Goal: Task Accomplishment & Management: Manage account settings

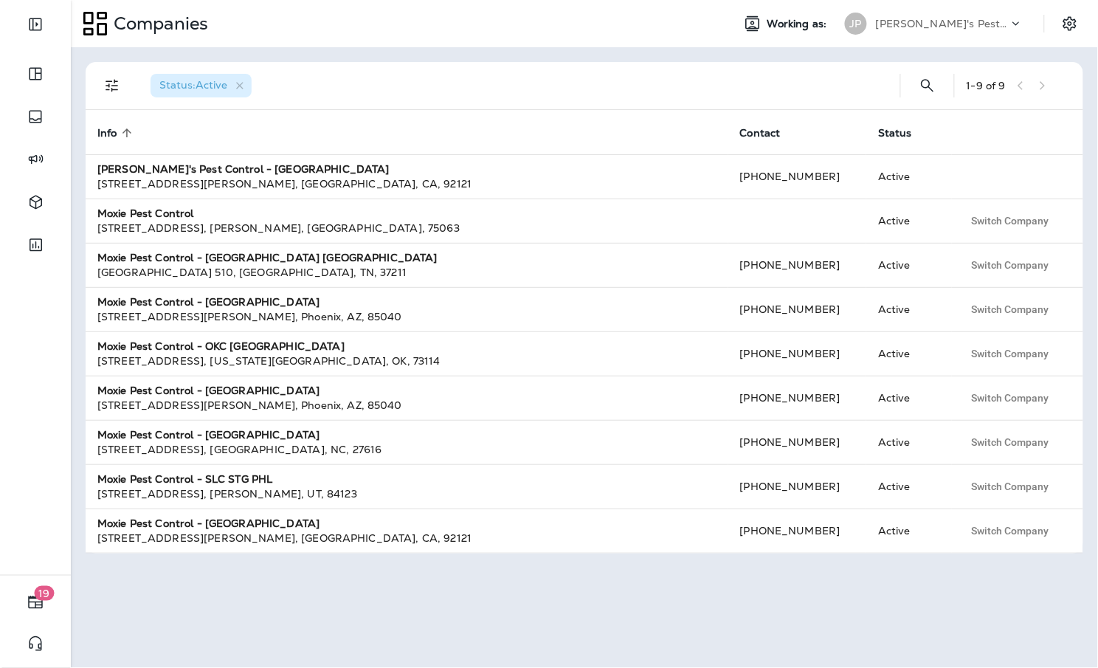
click at [928, 19] on p "[PERSON_NAME]'s Pest Control - [GEOGRAPHIC_DATA]" at bounding box center [942, 24] width 133 height 12
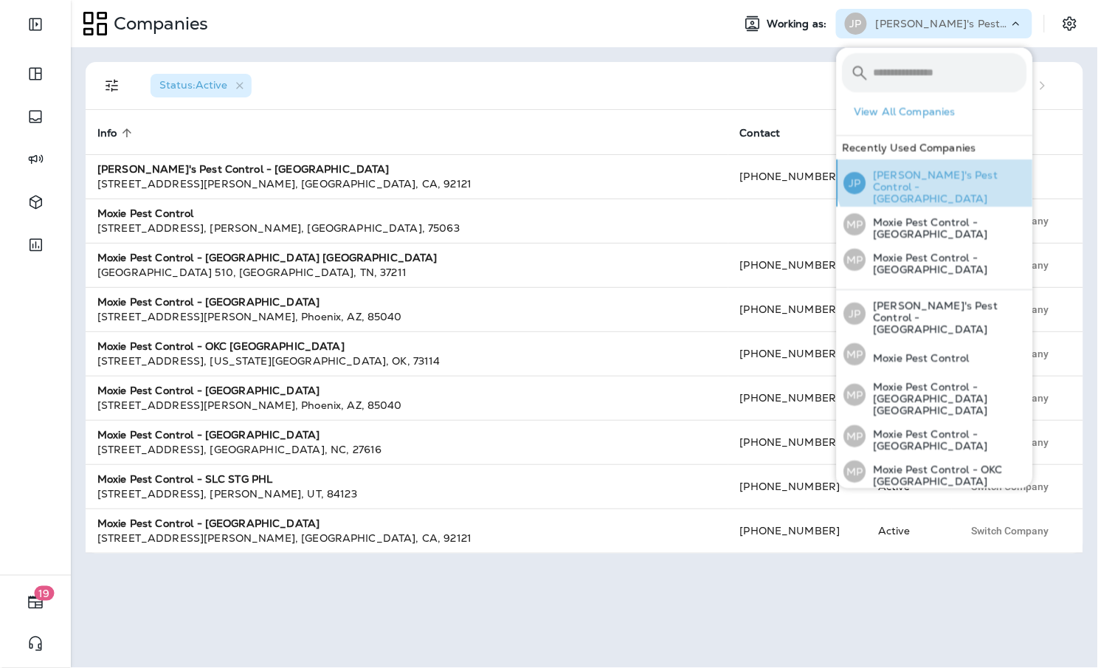
click at [938, 170] on p "[PERSON_NAME]'s Pest Control - [GEOGRAPHIC_DATA]" at bounding box center [946, 187] width 161 height 35
click at [924, 187] on p "[PERSON_NAME]'s Pest Control - [GEOGRAPHIC_DATA]" at bounding box center [946, 187] width 161 height 35
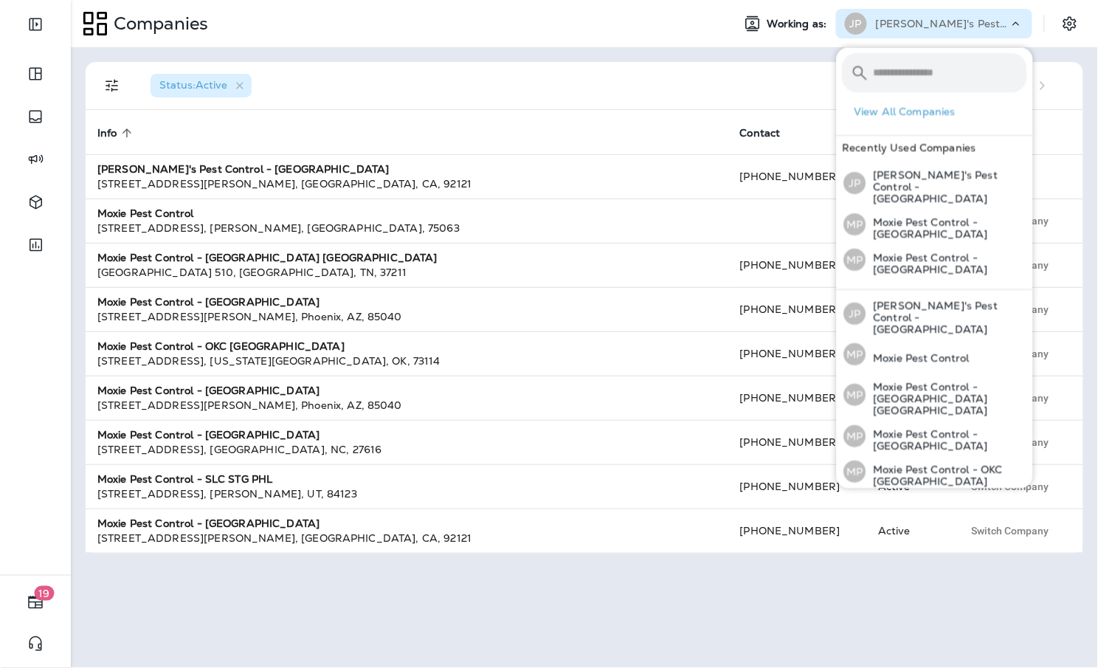
click at [688, 50] on div "Status : Active 1 - 9 of 9 Info sorted ascending Contact Status [PERSON_NAME]'s…" at bounding box center [584, 357] width 1027 height 620
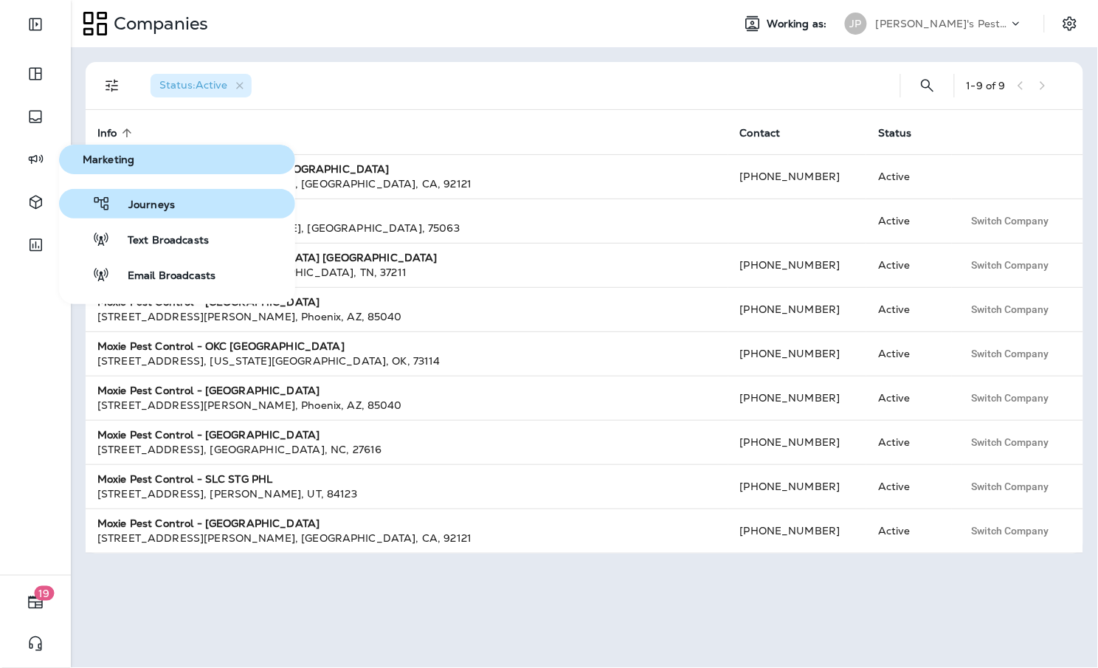
click at [159, 212] on span "Journeys" at bounding box center [143, 205] width 64 height 14
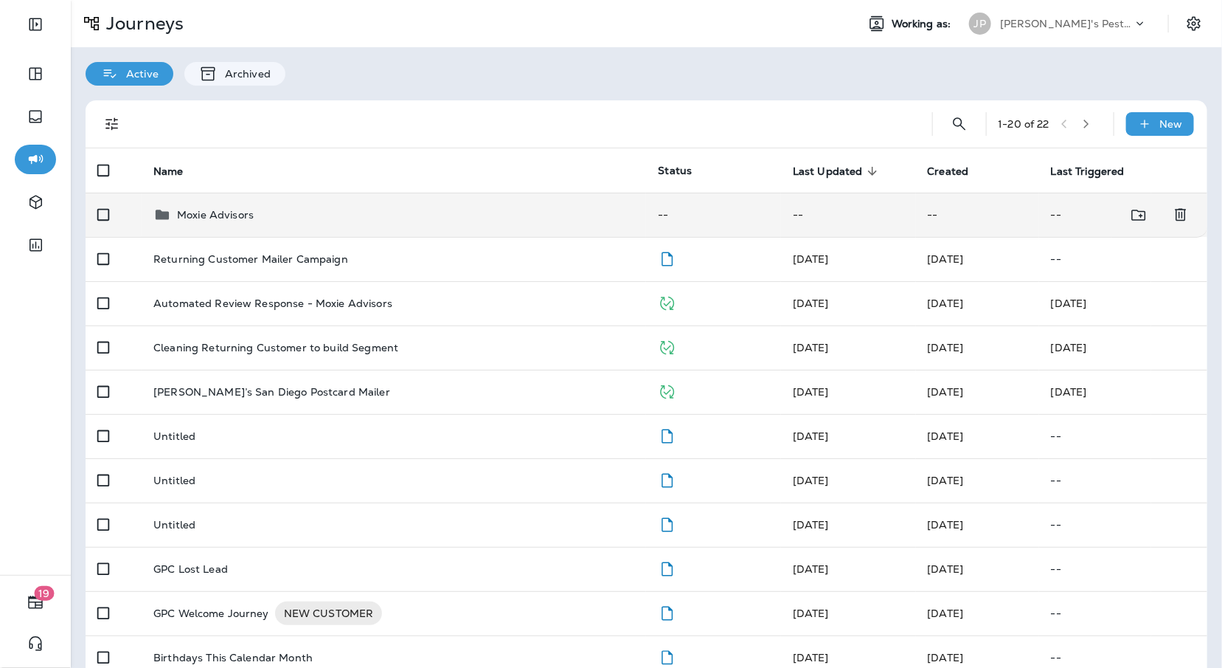
click at [247, 204] on td "Moxie Advisors" at bounding box center [394, 215] width 505 height 44
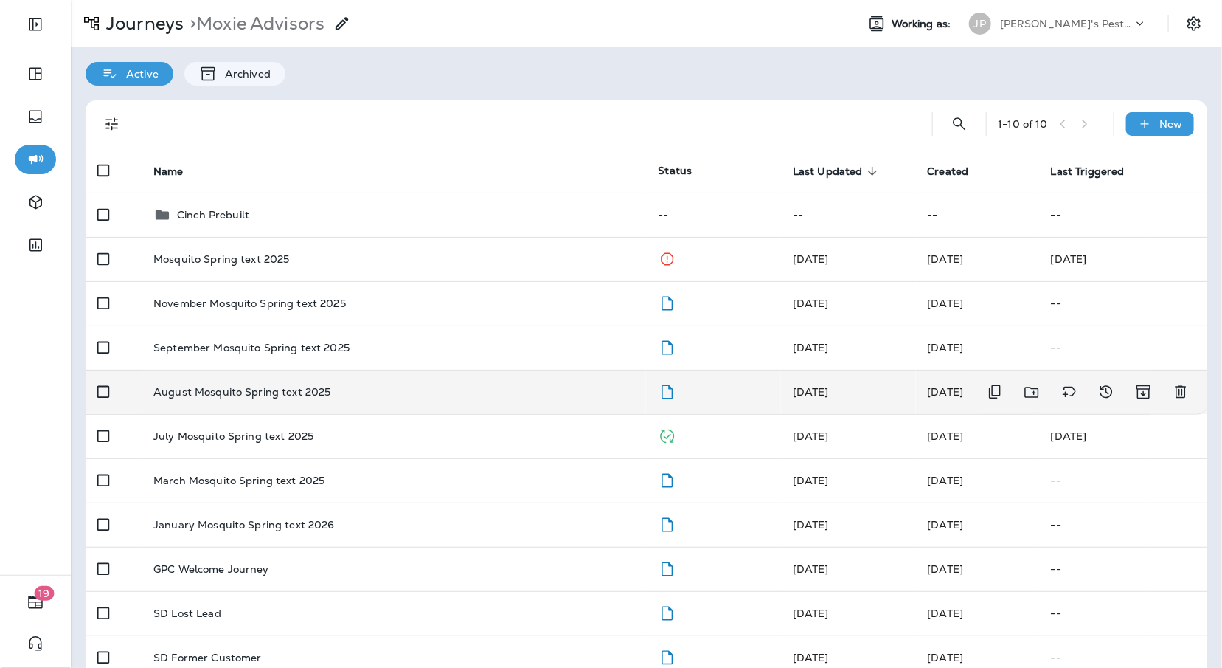
click at [482, 401] on td "August Mosquito Spring text 2025" at bounding box center [394, 392] width 505 height 44
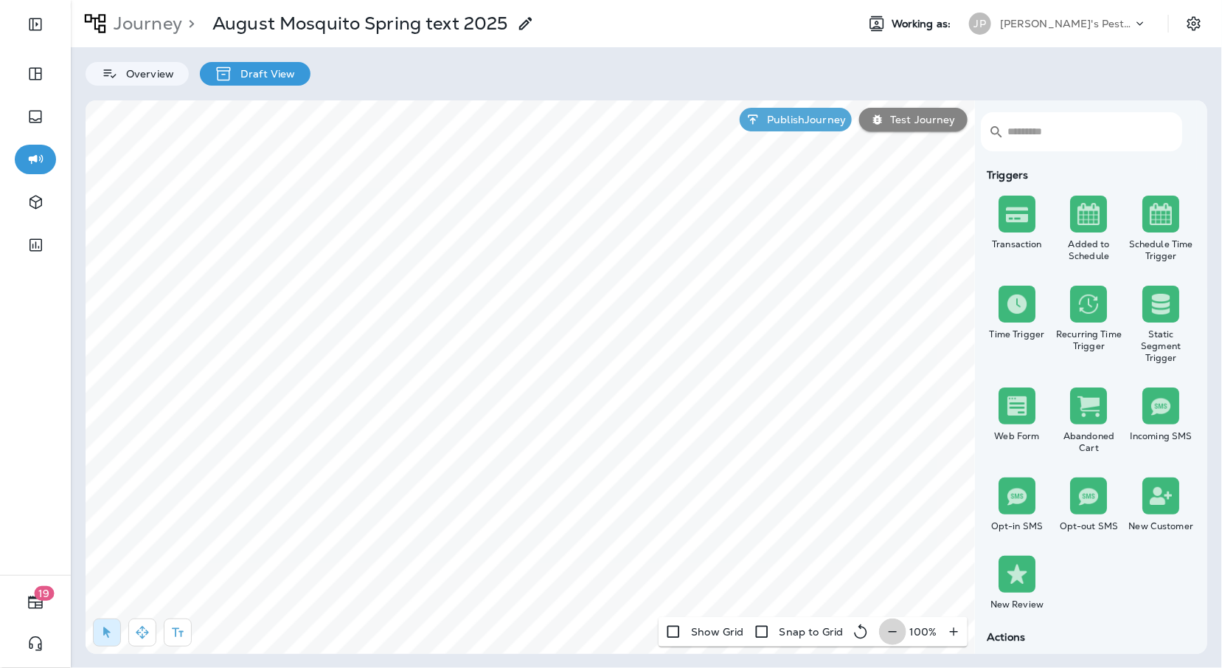
click at [898, 634] on icon "button" at bounding box center [892, 631] width 15 height 15
click at [898, 634] on icon "button" at bounding box center [898, 631] width 15 height 15
click at [898, 634] on icon "button" at bounding box center [900, 631] width 15 height 15
click at [898, 634] on icon "button" at bounding box center [898, 631] width 15 height 15
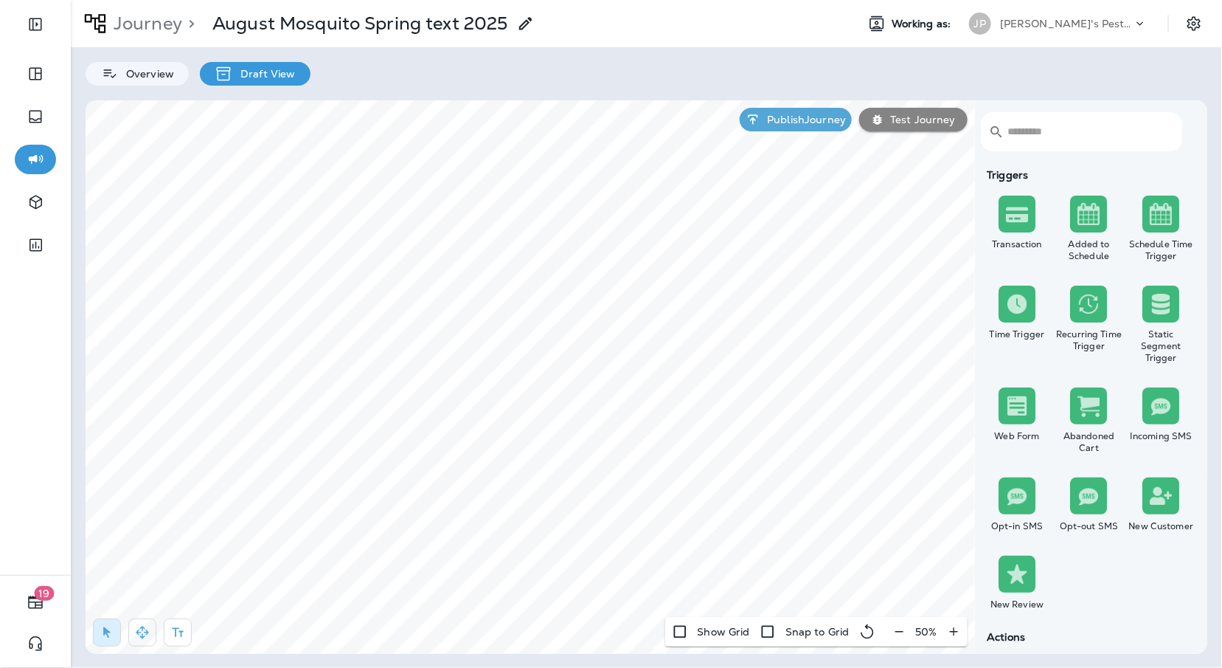
click at [134, 627] on button "button" at bounding box center [142, 632] width 28 height 28
drag, startPoint x: 114, startPoint y: 637, endPoint x: 146, endPoint y: 623, distance: 34.7
click at [114, 637] on icon "button" at bounding box center [107, 632] width 15 height 15
click at [955, 634] on icon "button" at bounding box center [954, 631] width 8 height 8
click at [955, 634] on icon "button" at bounding box center [953, 631] width 15 height 15
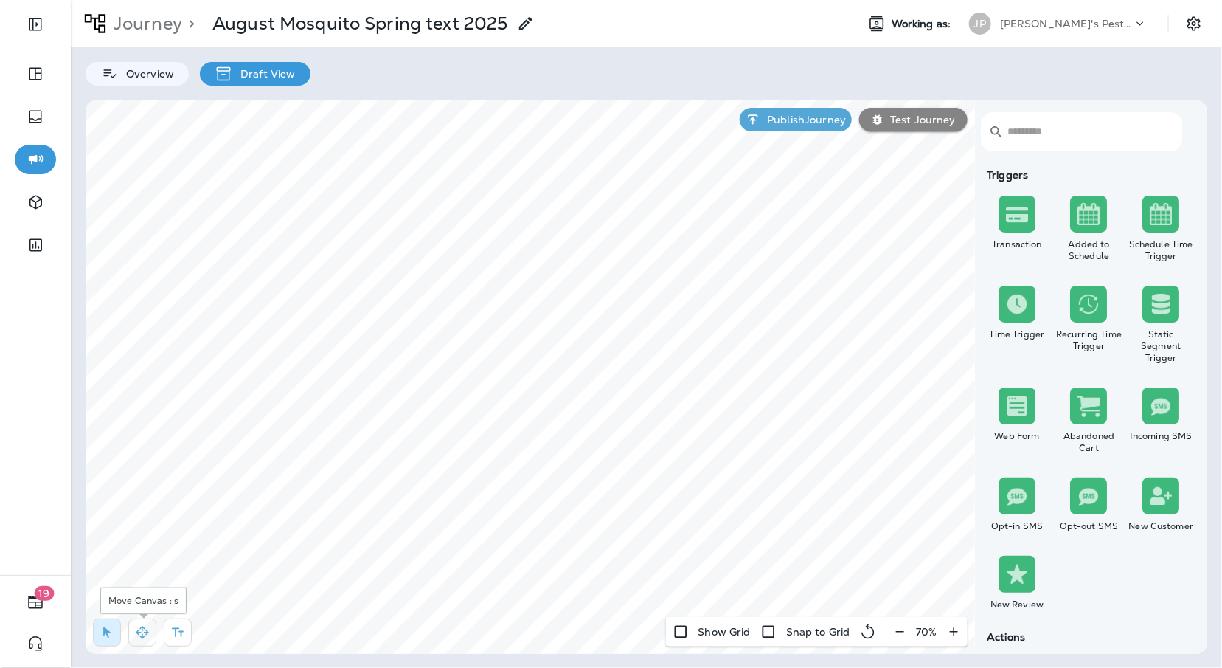
click at [147, 631] on icon "button" at bounding box center [142, 632] width 15 height 15
click at [957, 83] on div "Overview Draft View" at bounding box center [646, 66] width 1151 height 38
select select "********"
select select "****"
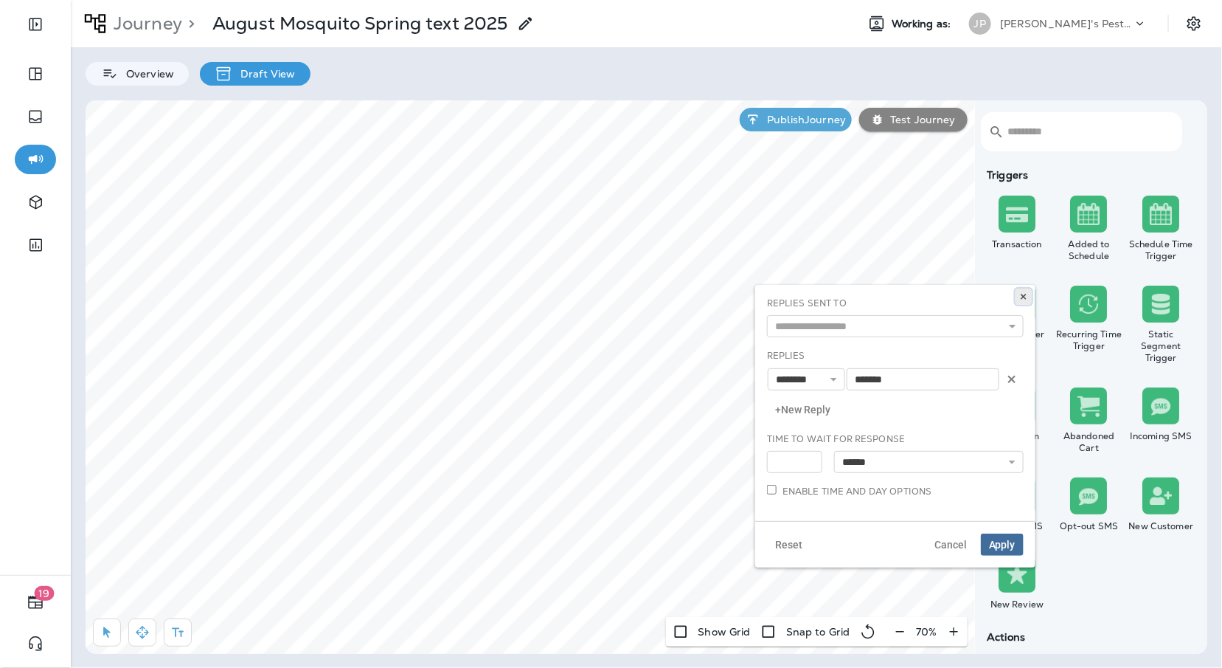
click at [1028, 297] on icon at bounding box center [1023, 296] width 9 height 9
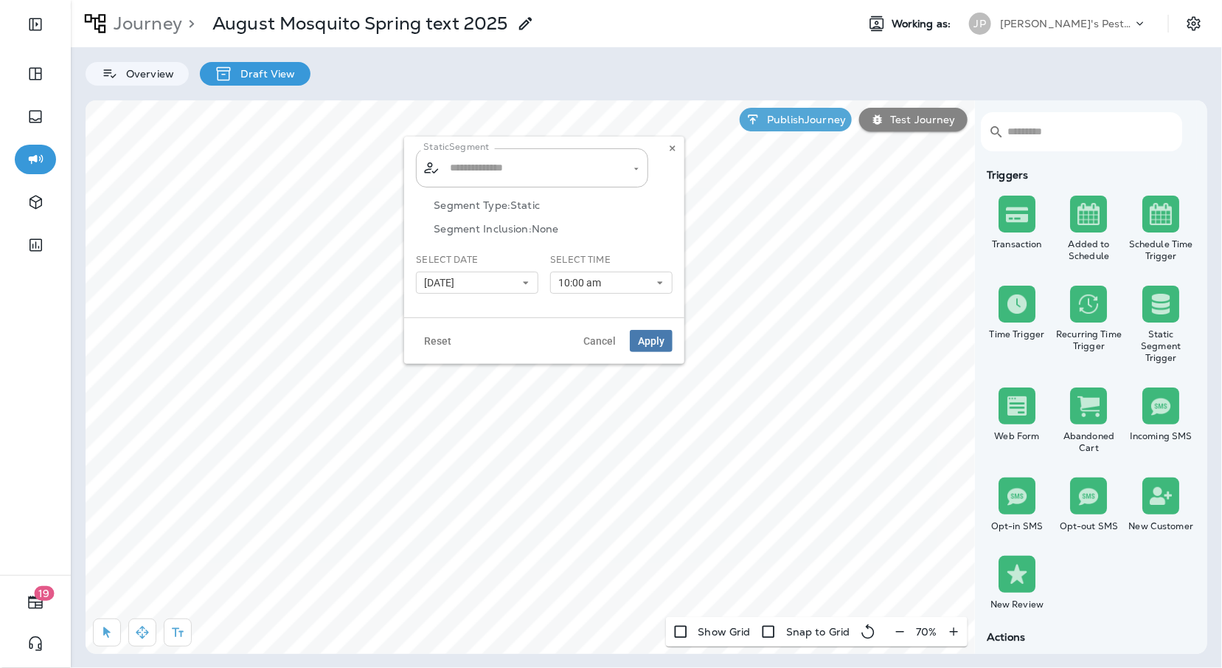
type input "**********"
click at [509, 280] on button "[DATE]" at bounding box center [477, 282] width 122 height 22
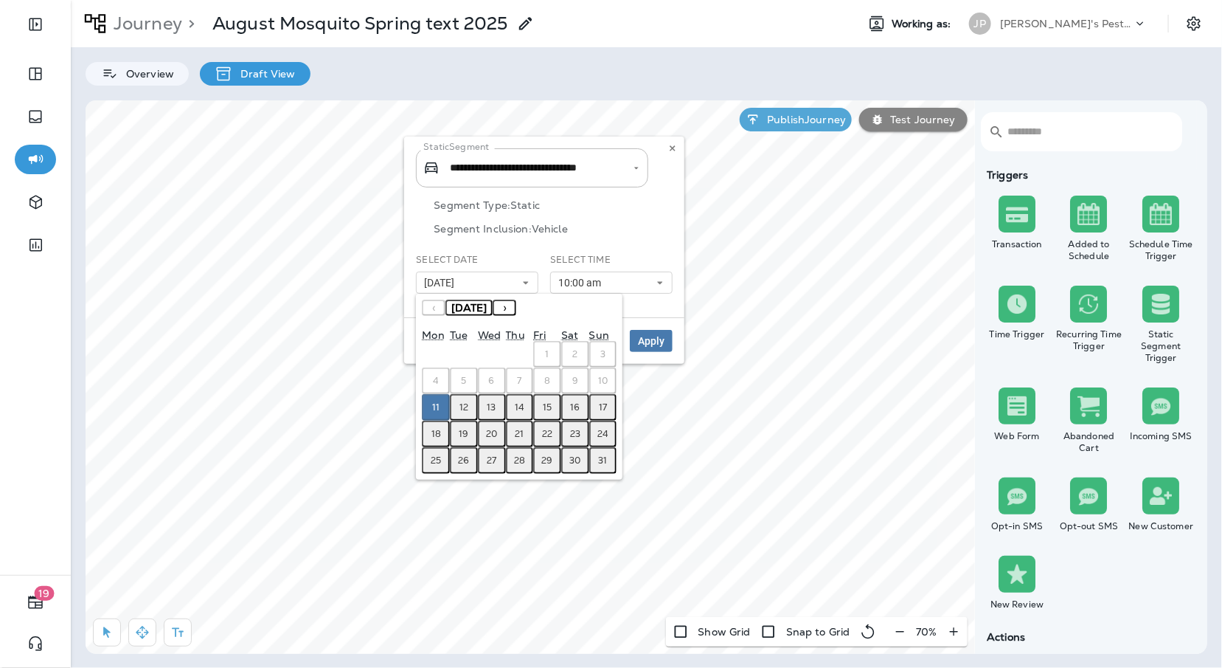
click at [463, 408] on abbr "12" at bounding box center [464, 407] width 9 height 12
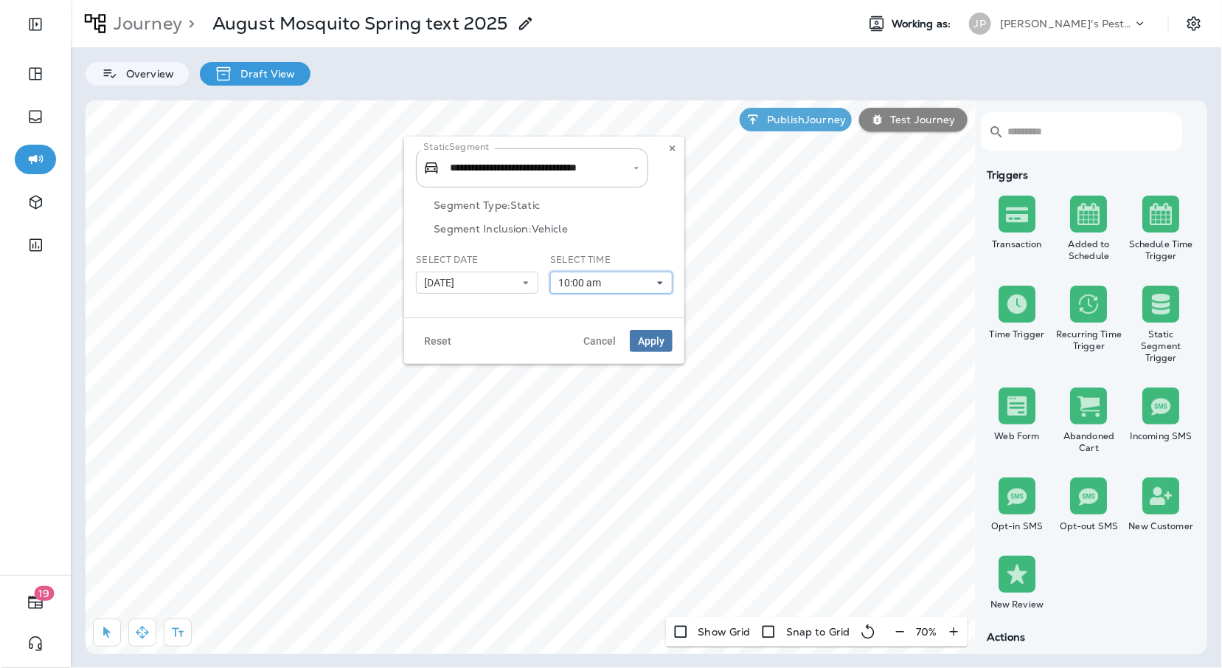
click at [659, 280] on icon at bounding box center [660, 282] width 9 height 9
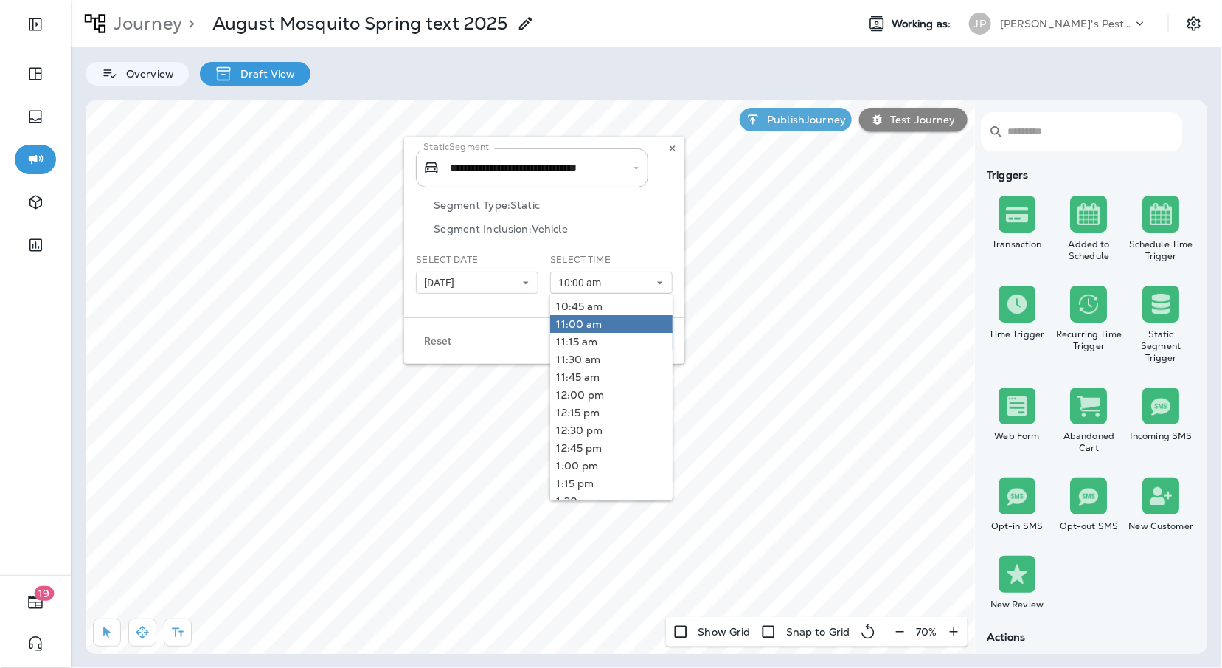
click at [580, 324] on link "11:00 am" at bounding box center [611, 324] width 122 height 18
click at [497, 331] on div "Reset Cancel Apply" at bounding box center [544, 340] width 280 height 46
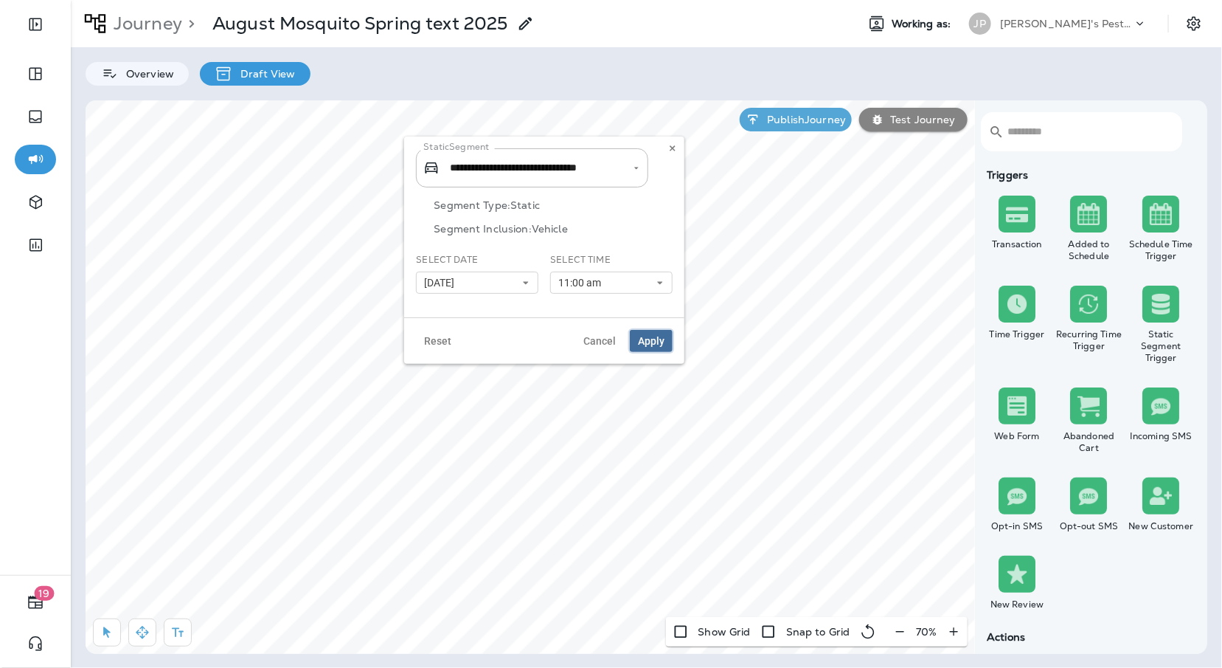
click at [665, 346] on button "Apply" at bounding box center [651, 341] width 43 height 22
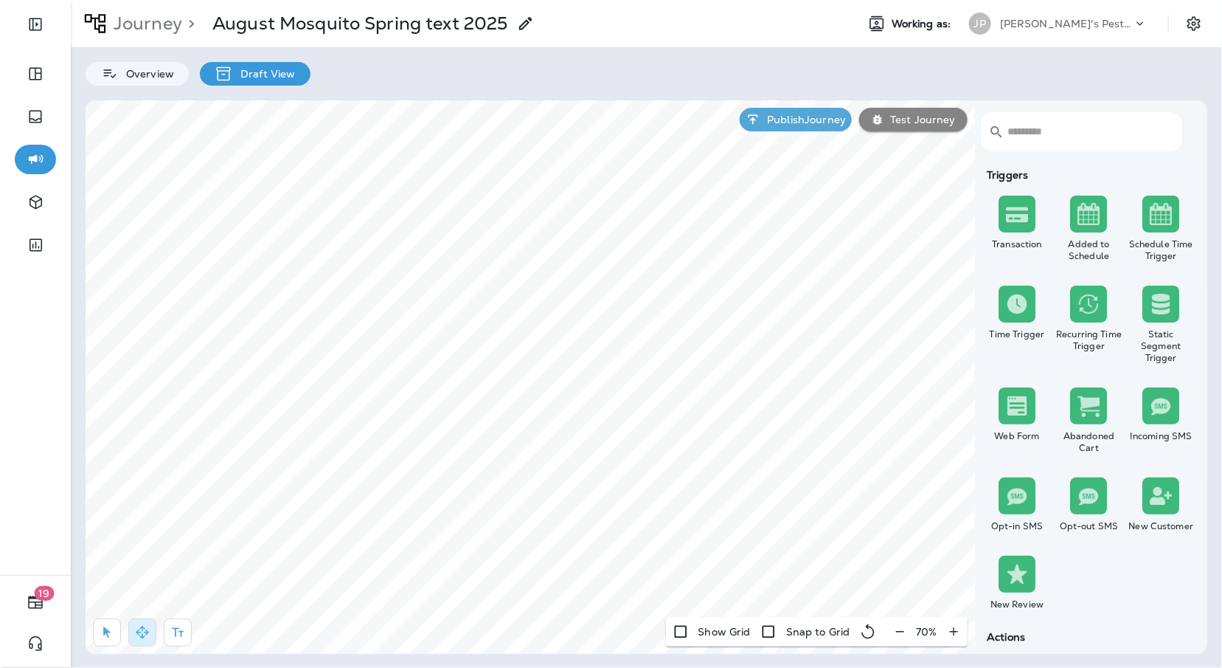
click at [856, 60] on div "Overview Draft View" at bounding box center [646, 66] width 1151 height 38
click at [980, 76] on div "Overview Draft View" at bounding box center [646, 66] width 1151 height 38
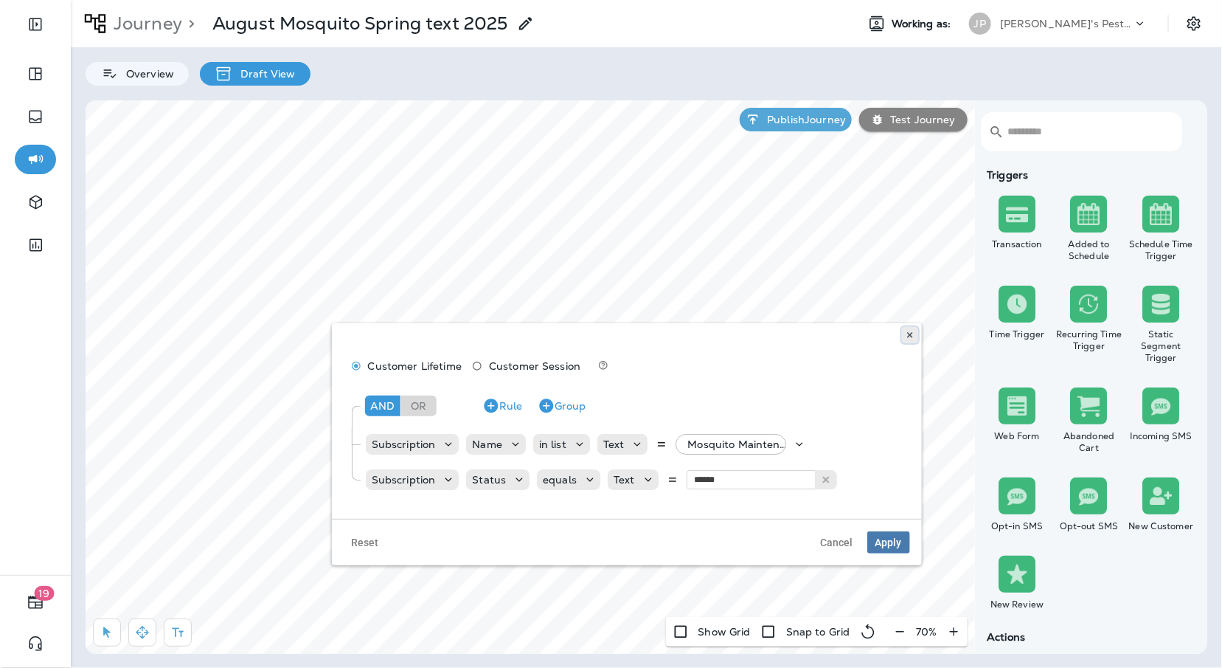
click at [911, 336] on use at bounding box center [909, 336] width 5 height 6
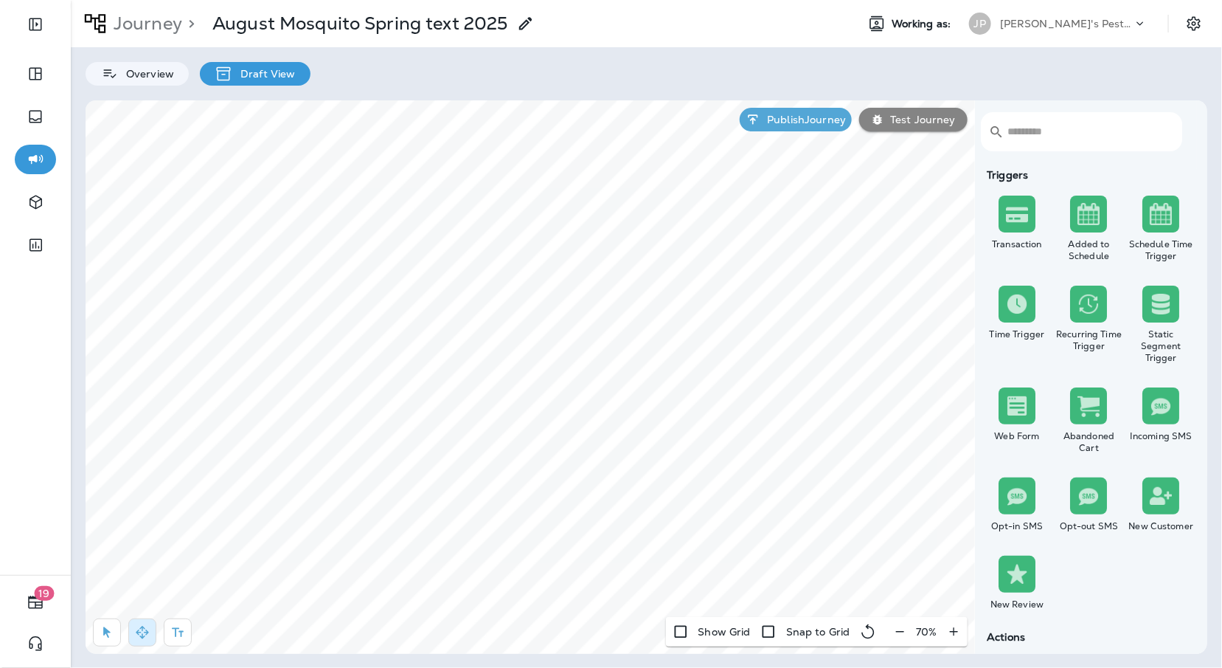
click at [971, 80] on div "Overview Draft View" at bounding box center [646, 66] width 1151 height 38
select select "********"
select select "****"
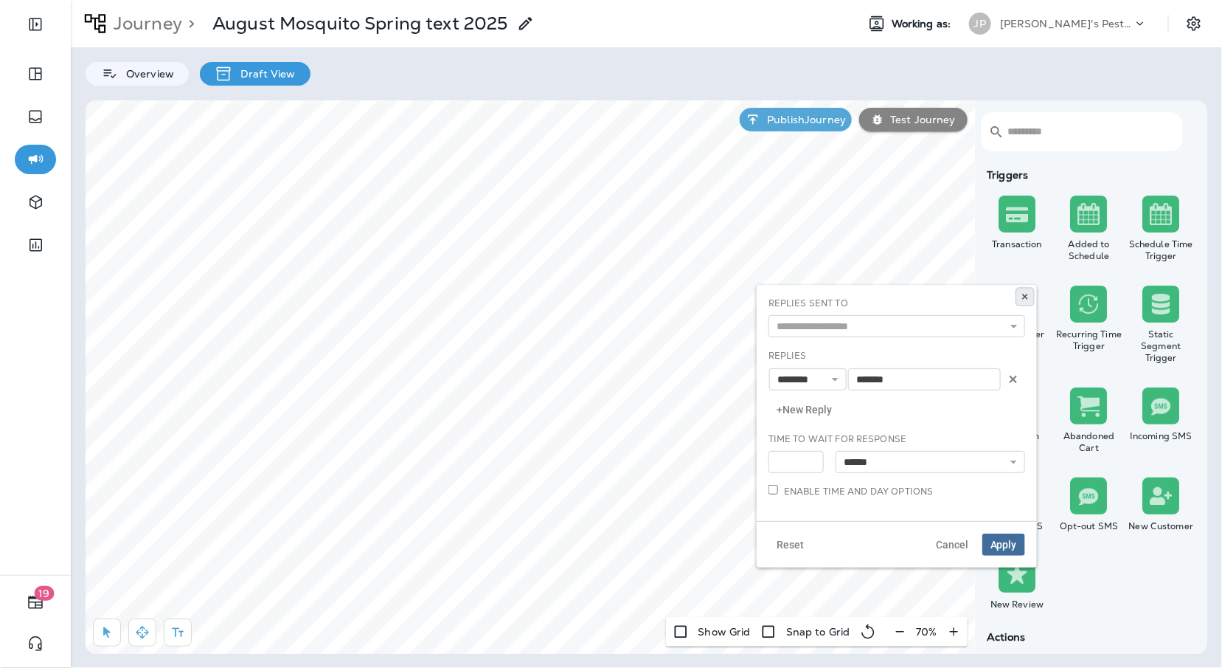
click at [1021, 297] on icon at bounding box center [1025, 296] width 9 height 9
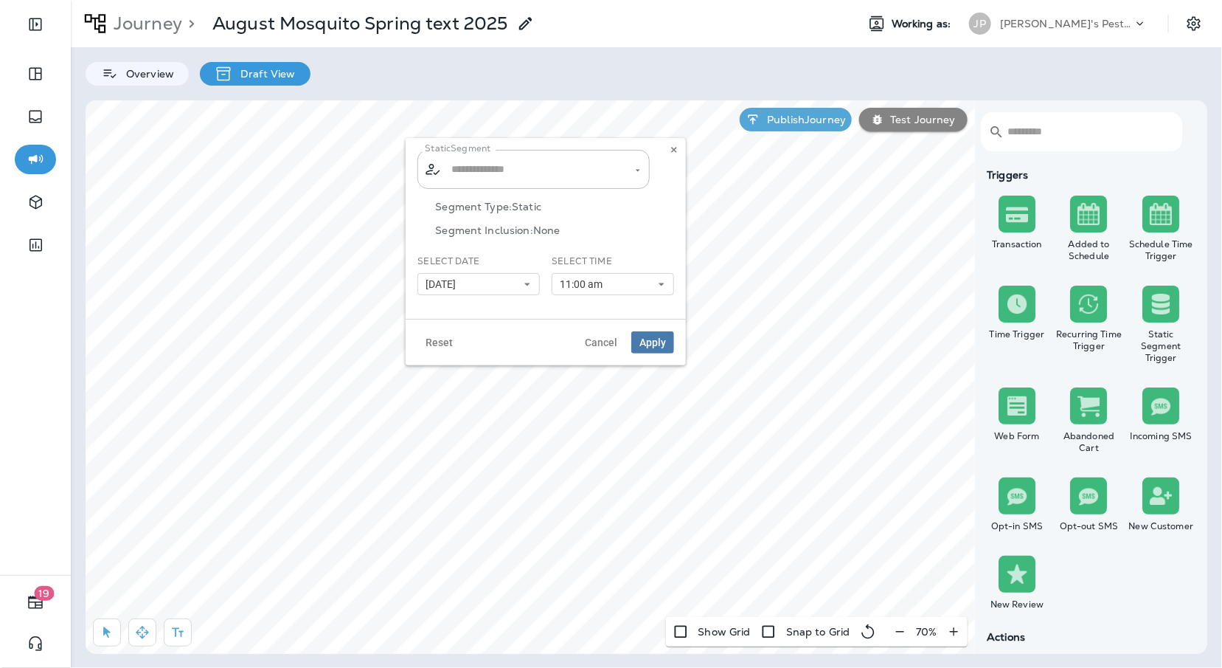
type input "**********"
click at [671, 150] on icon at bounding box center [674, 149] width 9 height 9
select select "***"
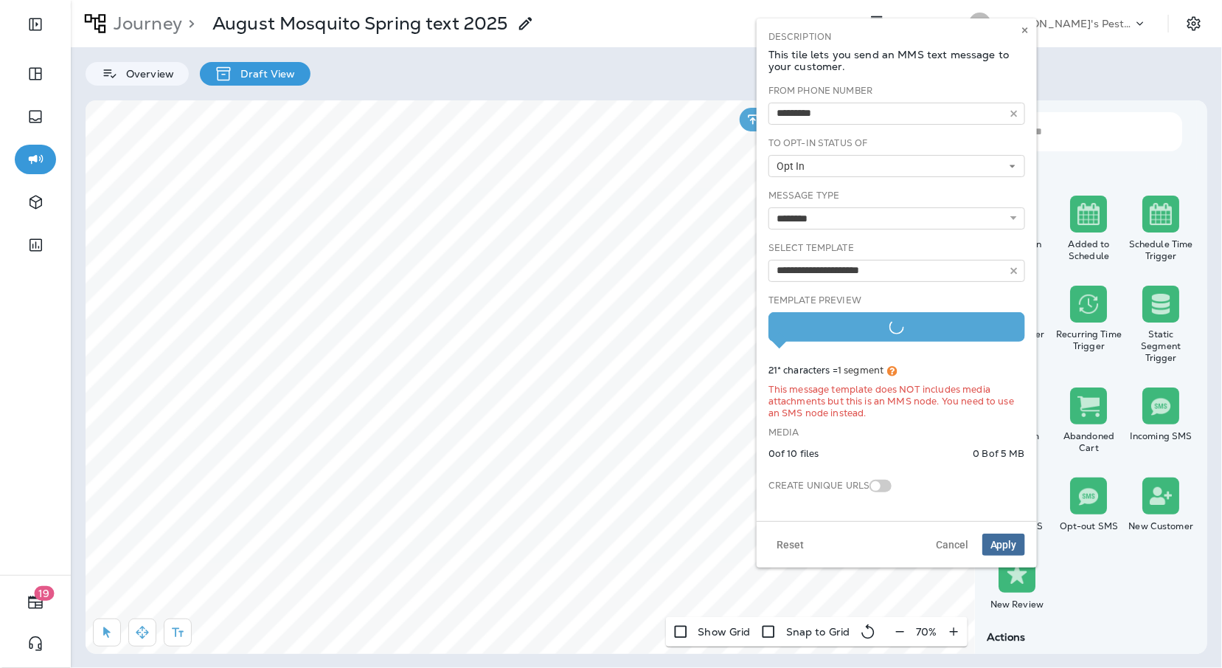
type input "**********"
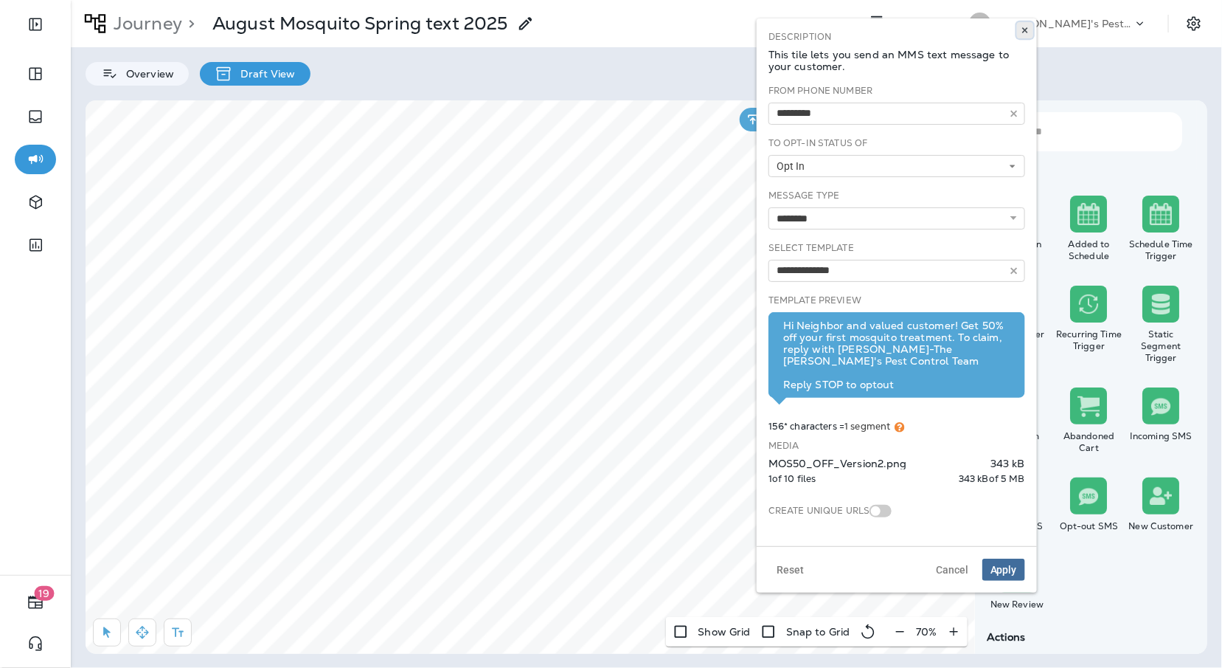
click at [1022, 28] on icon at bounding box center [1025, 30] width 9 height 9
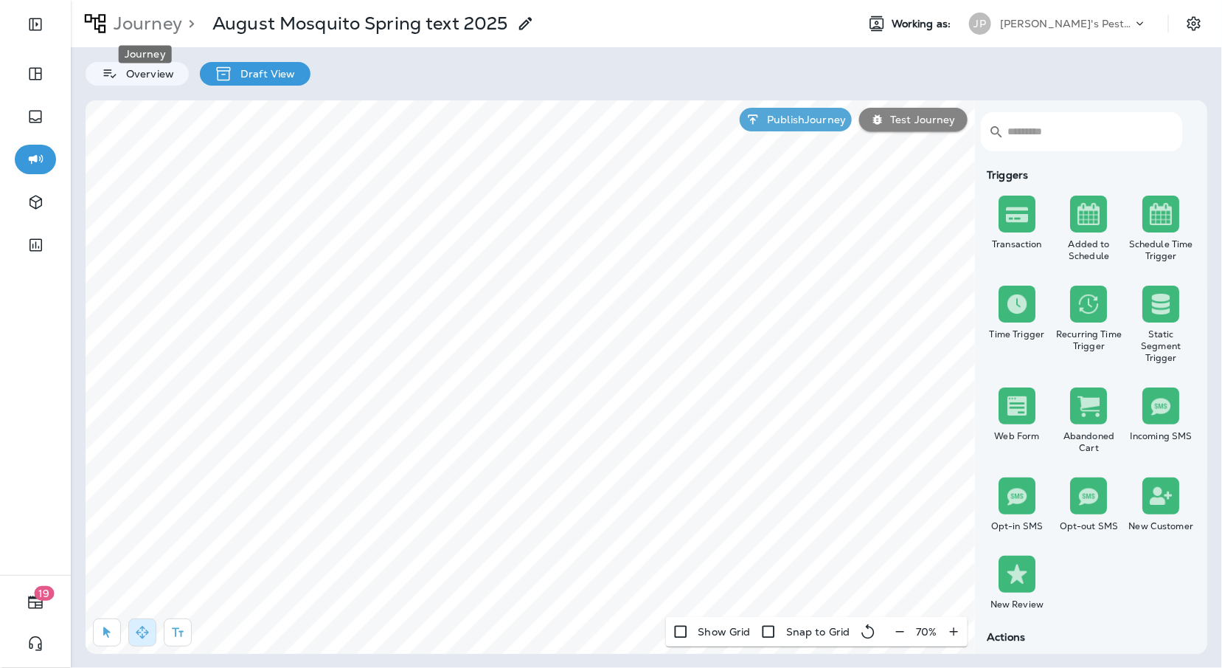
click at [156, 22] on p "Journey" at bounding box center [145, 24] width 75 height 22
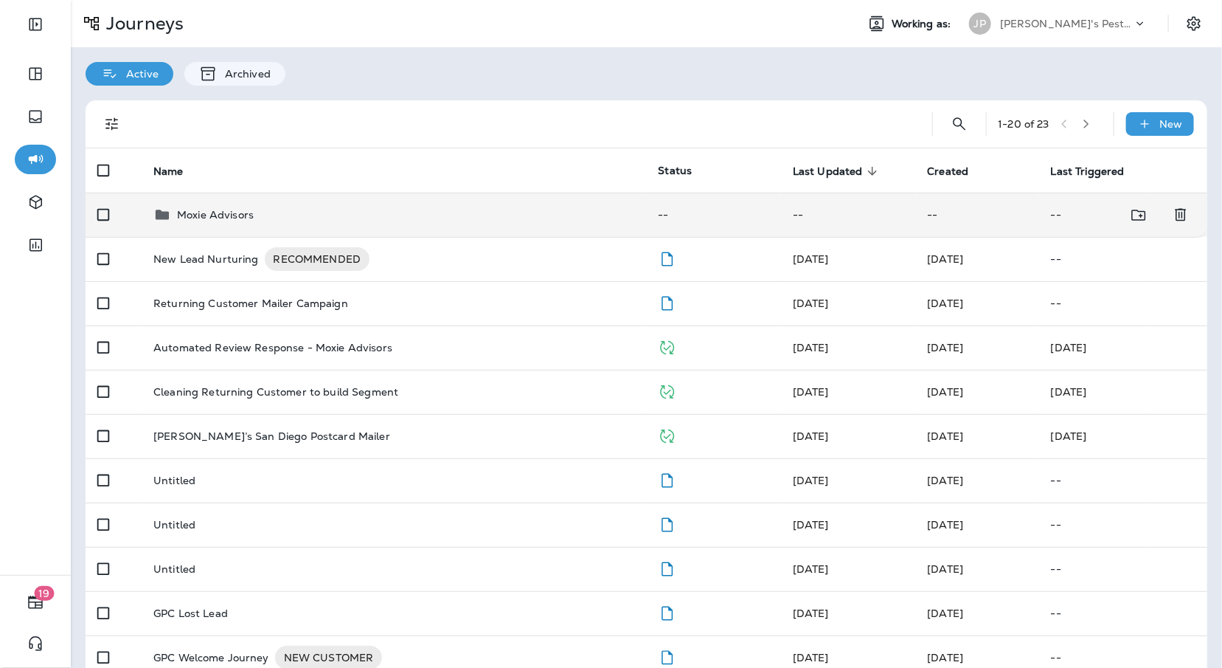
click at [225, 213] on p "Moxie Advisors" at bounding box center [215, 215] width 77 height 12
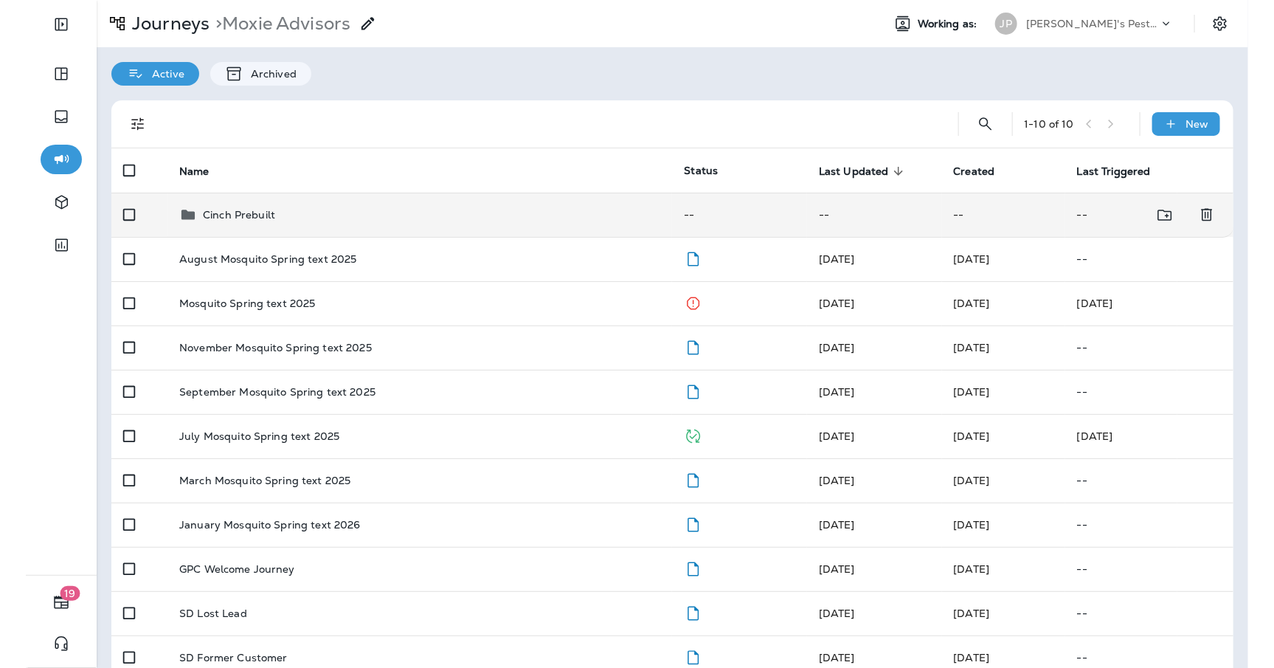
scroll to position [27, 0]
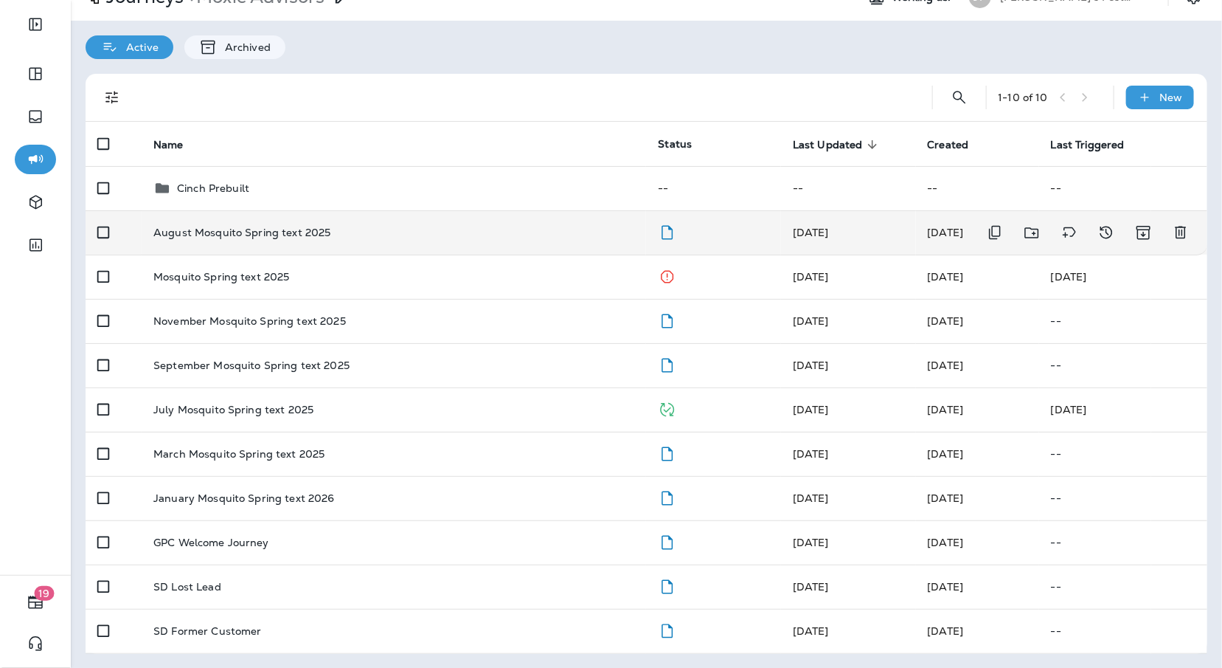
click at [314, 215] on td "August Mosquito Spring text 2025" at bounding box center [394, 232] width 505 height 44
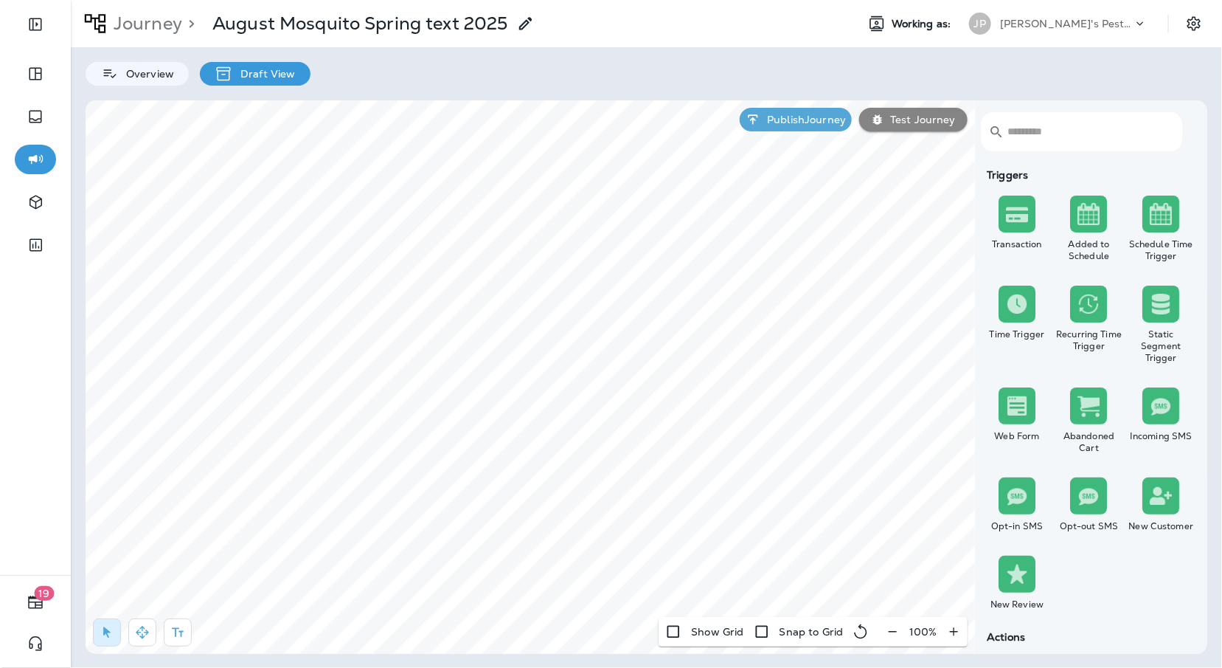
click at [899, 640] on button "button" at bounding box center [892, 631] width 27 height 27
click at [901, 635] on icon "button" at bounding box center [898, 631] width 15 height 15
click at [901, 635] on icon "button" at bounding box center [900, 631] width 15 height 15
click at [139, 628] on icon "button" at bounding box center [142, 632] width 15 height 15
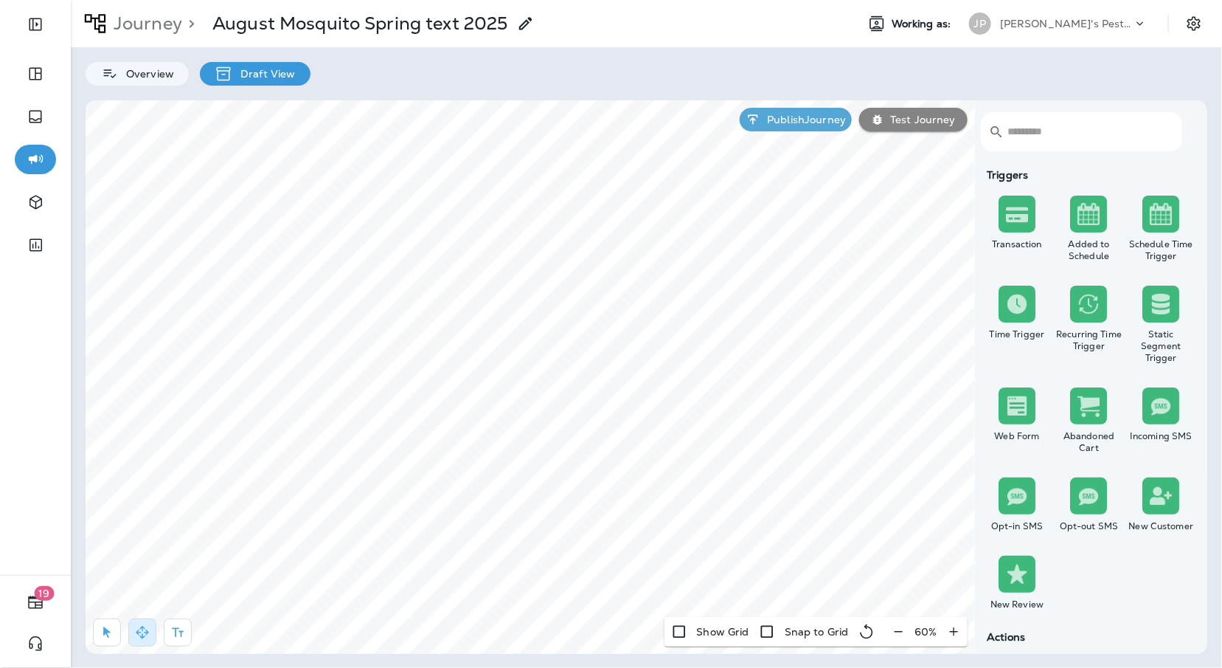
click at [147, 20] on p "Journey" at bounding box center [145, 24] width 75 height 22
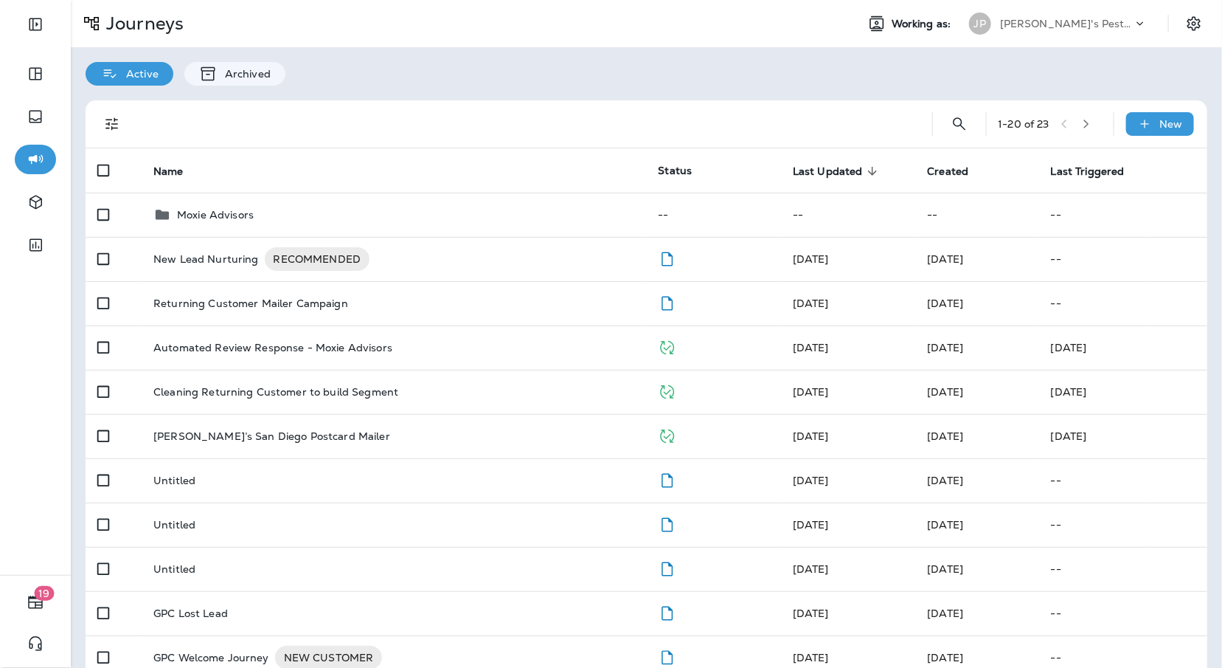
click at [251, 21] on div "Journeys" at bounding box center [458, 24] width 774 height 30
click at [75, 62] on div "Active Archived" at bounding box center [646, 66] width 1151 height 38
click at [667, 69] on div "Active Archived" at bounding box center [646, 66] width 1151 height 38
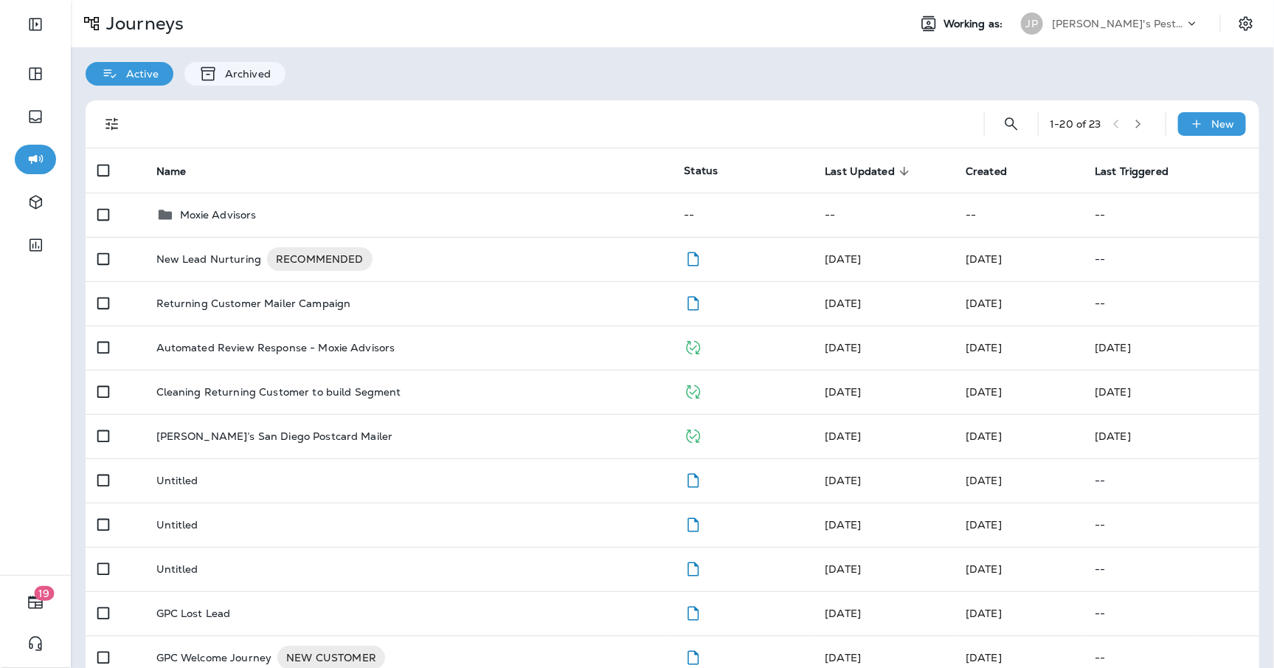
click at [710, 81] on div "Active Archived" at bounding box center [672, 66] width 1203 height 38
click at [1031, 77] on div "Active Archived" at bounding box center [672, 66] width 1203 height 38
click at [929, 66] on div "Active Archived" at bounding box center [672, 66] width 1203 height 38
click at [938, 89] on div "1 - 20 of 23 New Name Status Last Updated sorted descending Created Last Trigge…" at bounding box center [672, 612] width 1203 height 1052
click at [530, 73] on div "Active Archived" at bounding box center [672, 66] width 1203 height 38
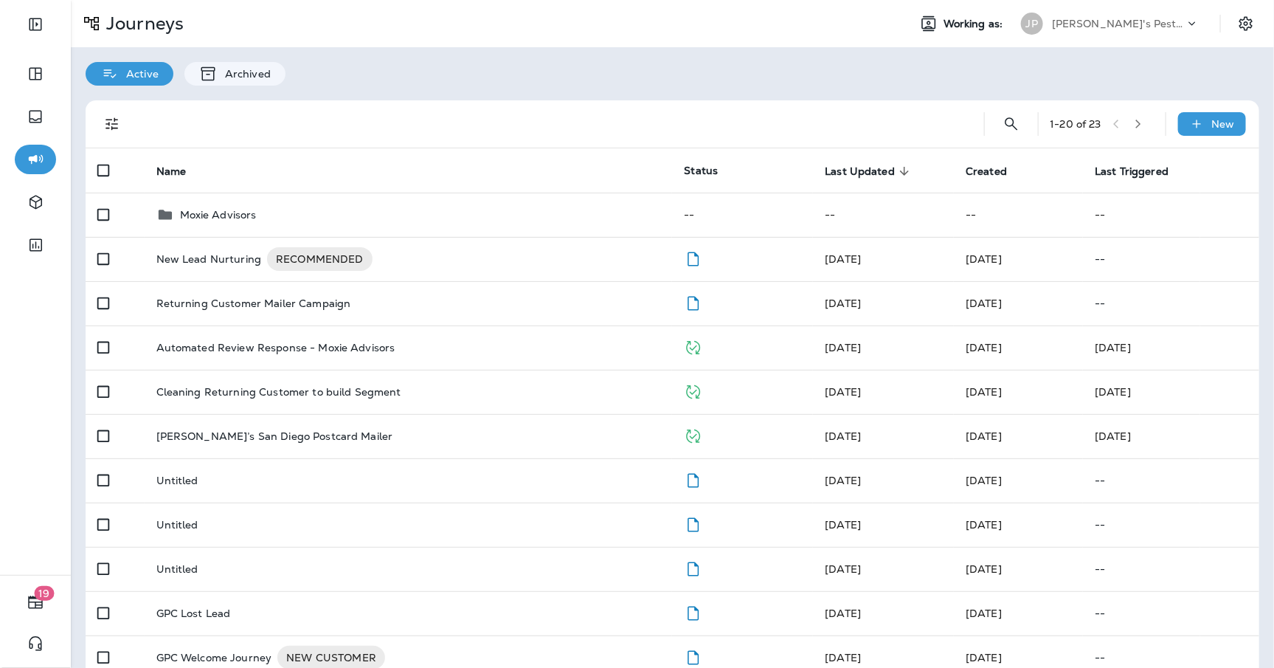
click at [14, 522] on div at bounding box center [35, 430] width 71 height 288
click at [763, 86] on div "1 - 20 of 23 New Name Status Last Updated sorted descending Created Last Trigge…" at bounding box center [672, 612] width 1203 height 1052
click at [763, 82] on div "Active Archived" at bounding box center [672, 66] width 1203 height 38
click at [1133, 13] on div "[PERSON_NAME]'s Pest Control - [GEOGRAPHIC_DATA]" at bounding box center [1118, 24] width 133 height 22
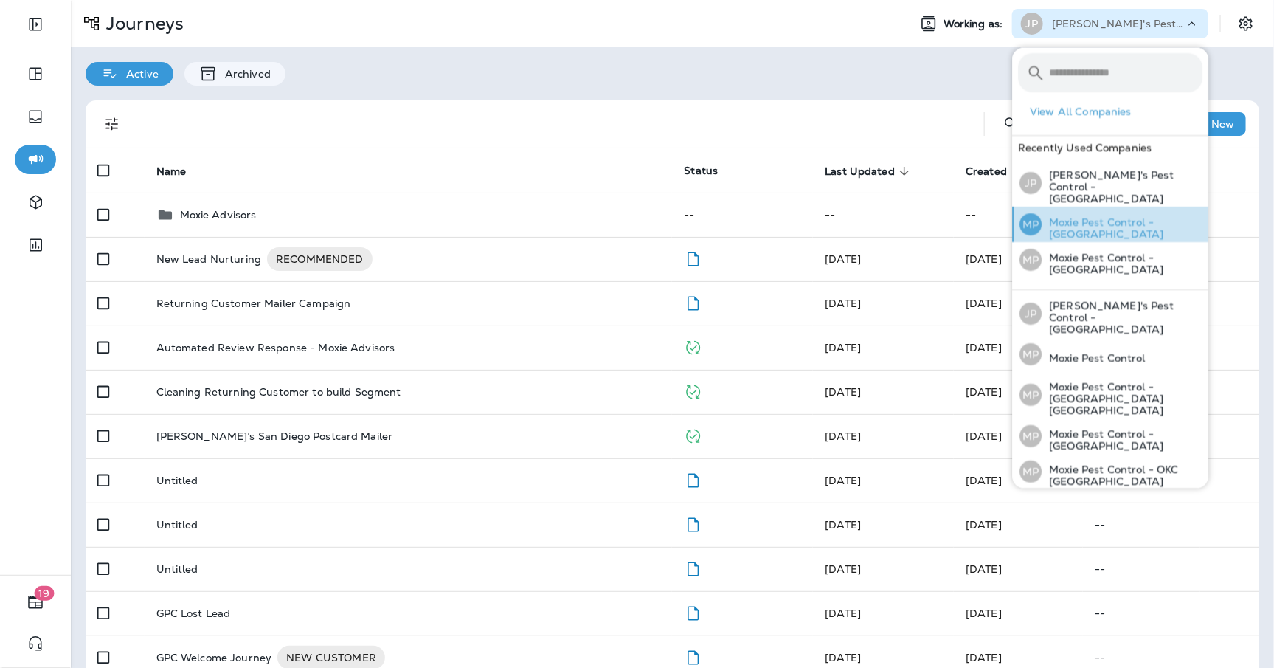
click at [1110, 217] on p "Moxie Pest Control - [GEOGRAPHIC_DATA]" at bounding box center [1122, 229] width 161 height 24
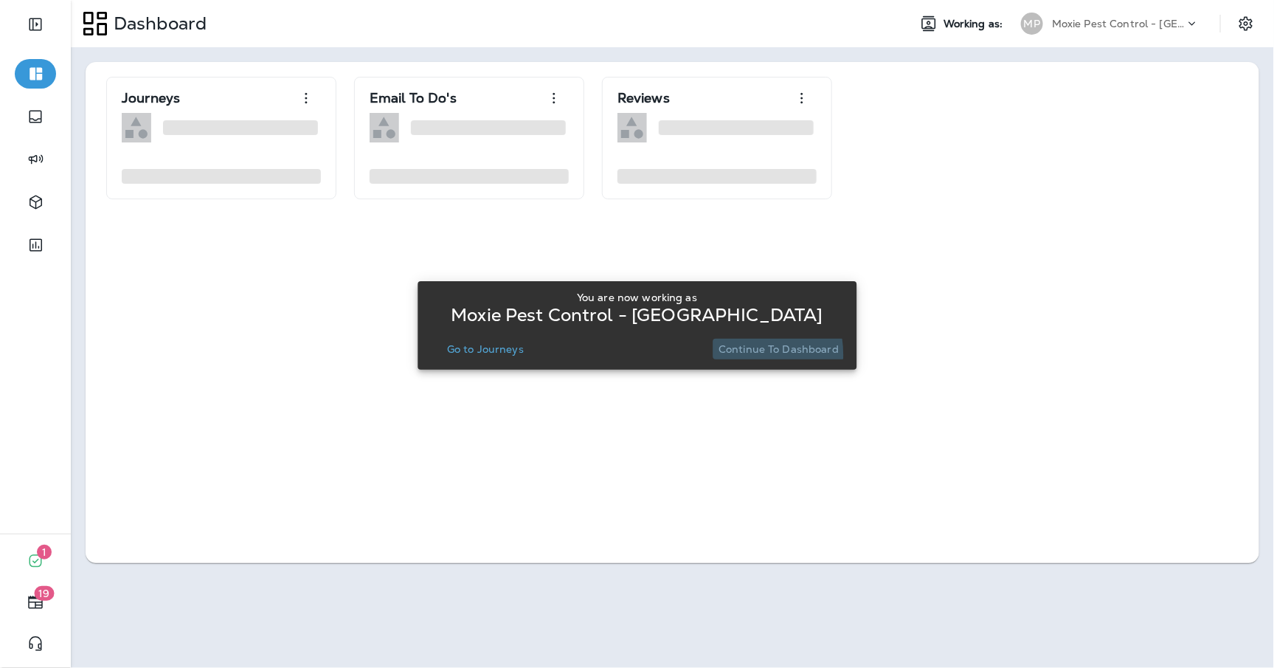
click at [734, 354] on p "Continue to Dashboard" at bounding box center [778, 349] width 120 height 12
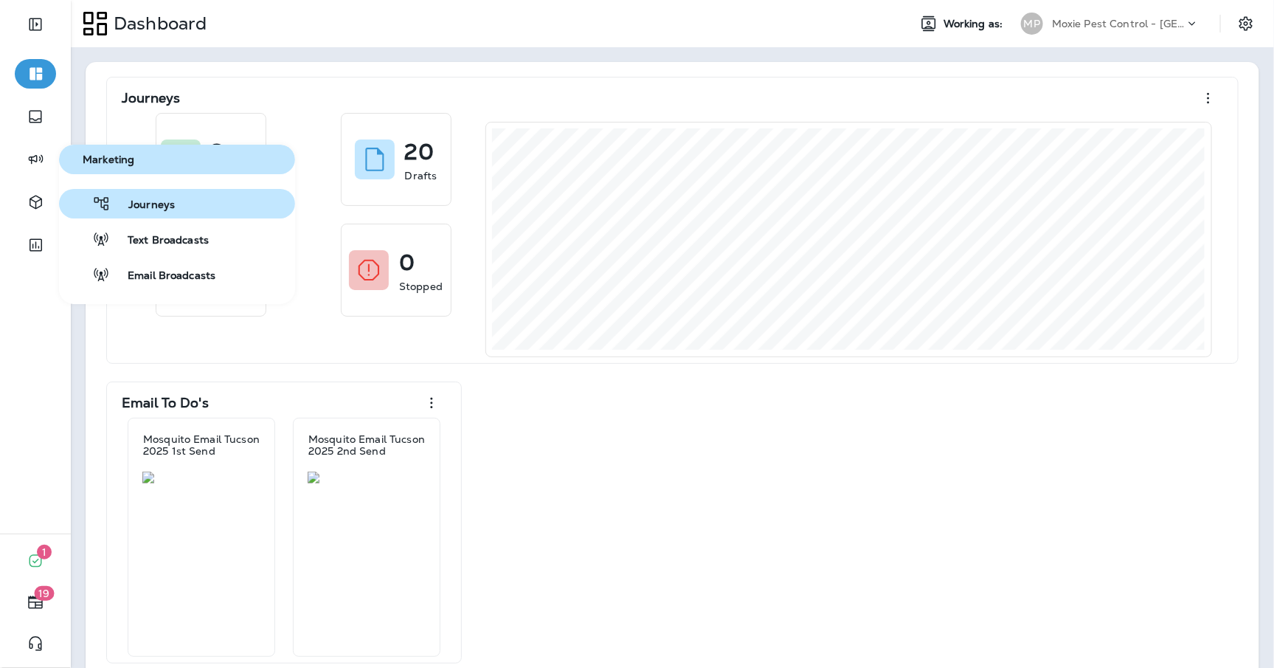
click at [142, 201] on span "Journeys" at bounding box center [143, 205] width 64 height 14
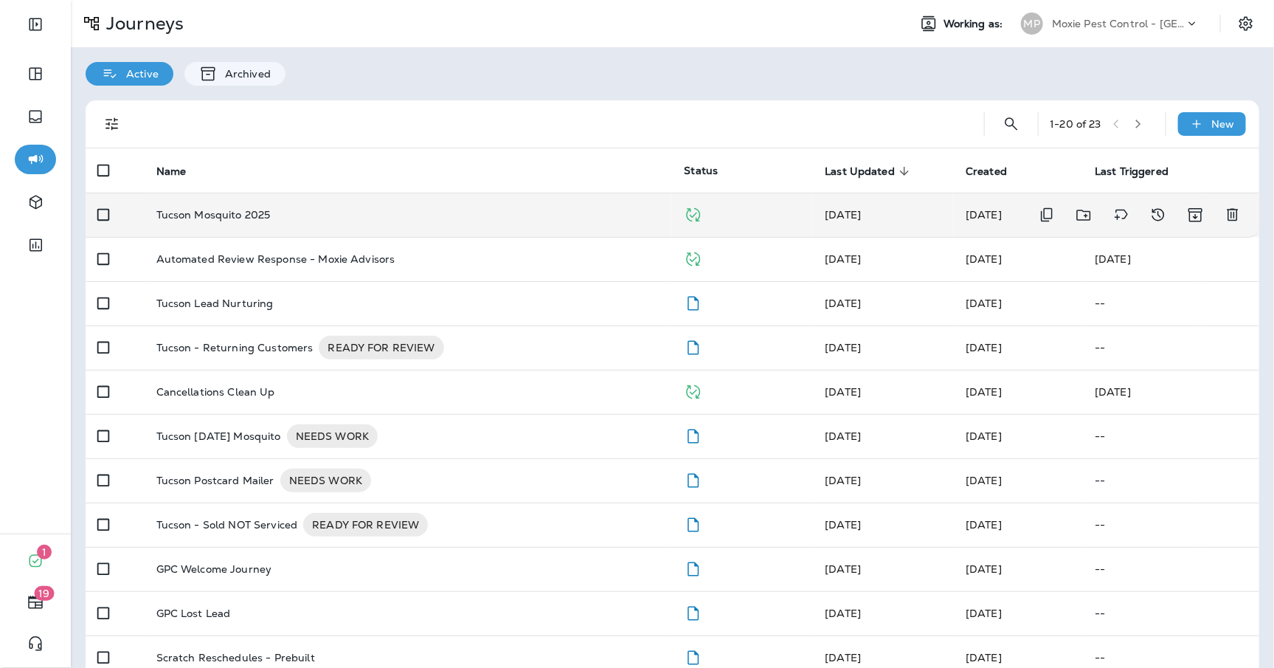
click at [504, 215] on div "Tucson Mosquito 2025" at bounding box center [408, 215] width 505 height 12
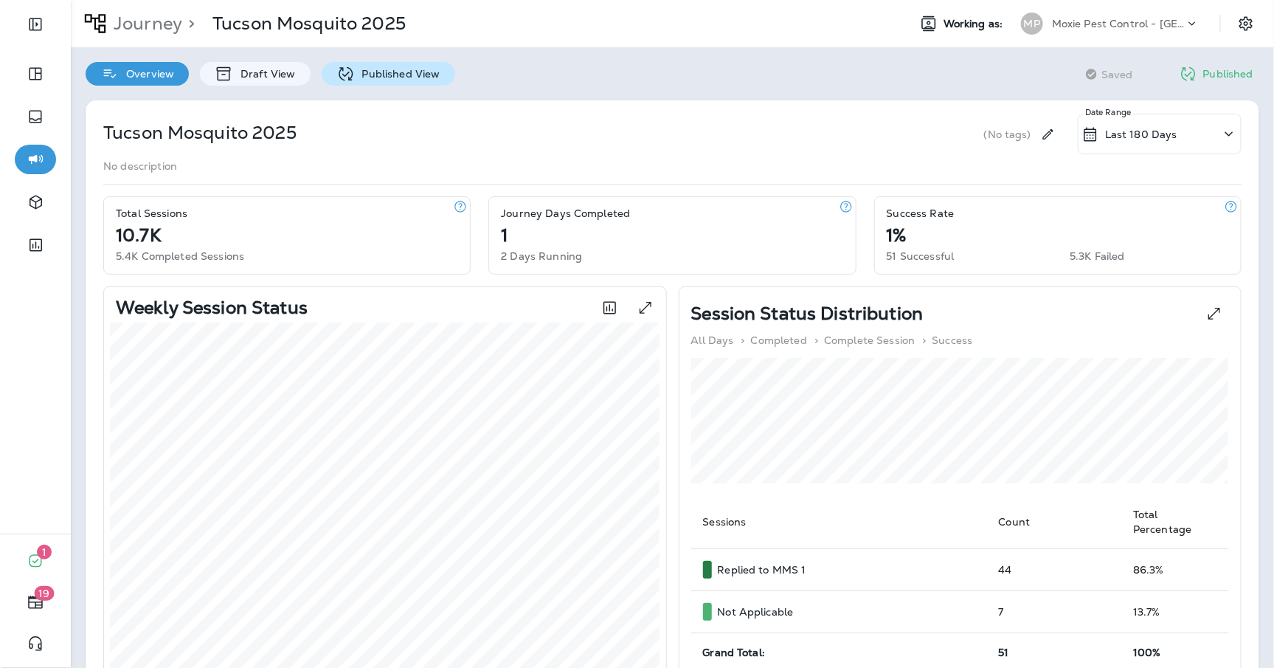
click at [344, 80] on icon at bounding box center [345, 74] width 18 height 18
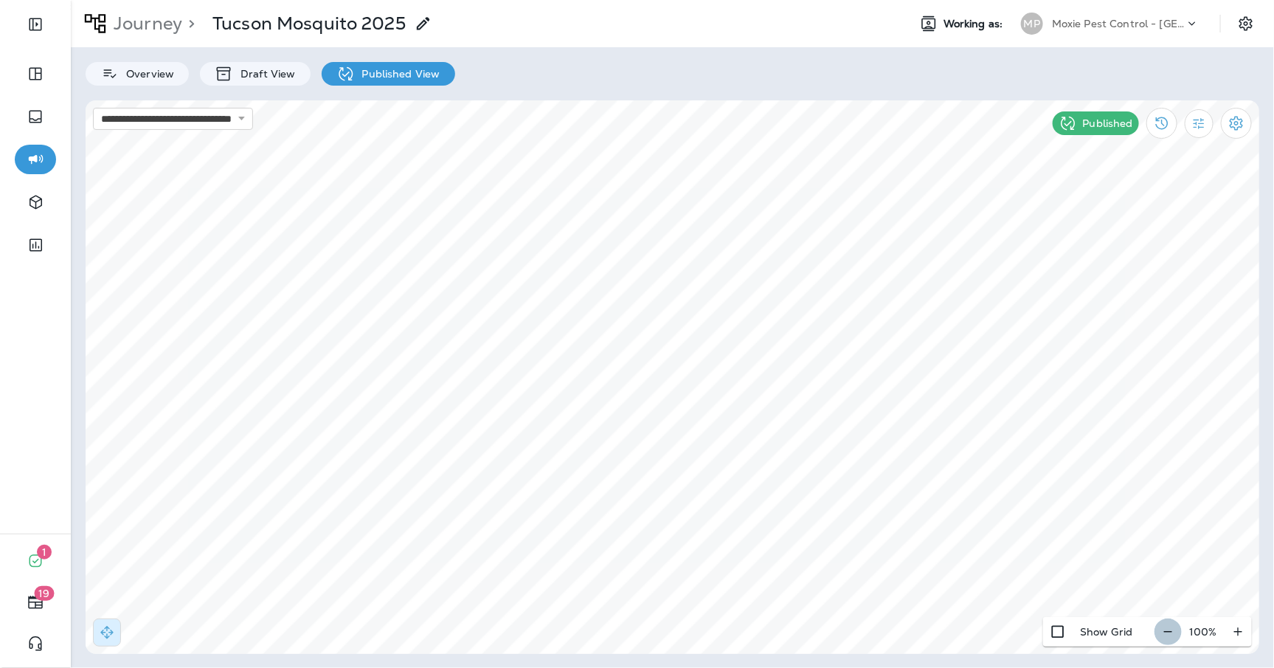
click at [1168, 632] on icon "button" at bounding box center [1167, 631] width 15 height 15
click at [1168, 632] on icon "button" at bounding box center [1173, 631] width 15 height 15
click at [828, 61] on div "Overview Draft View Published View" at bounding box center [672, 66] width 1203 height 38
drag, startPoint x: 828, startPoint y: 61, endPoint x: 822, endPoint y: 67, distance: 8.9
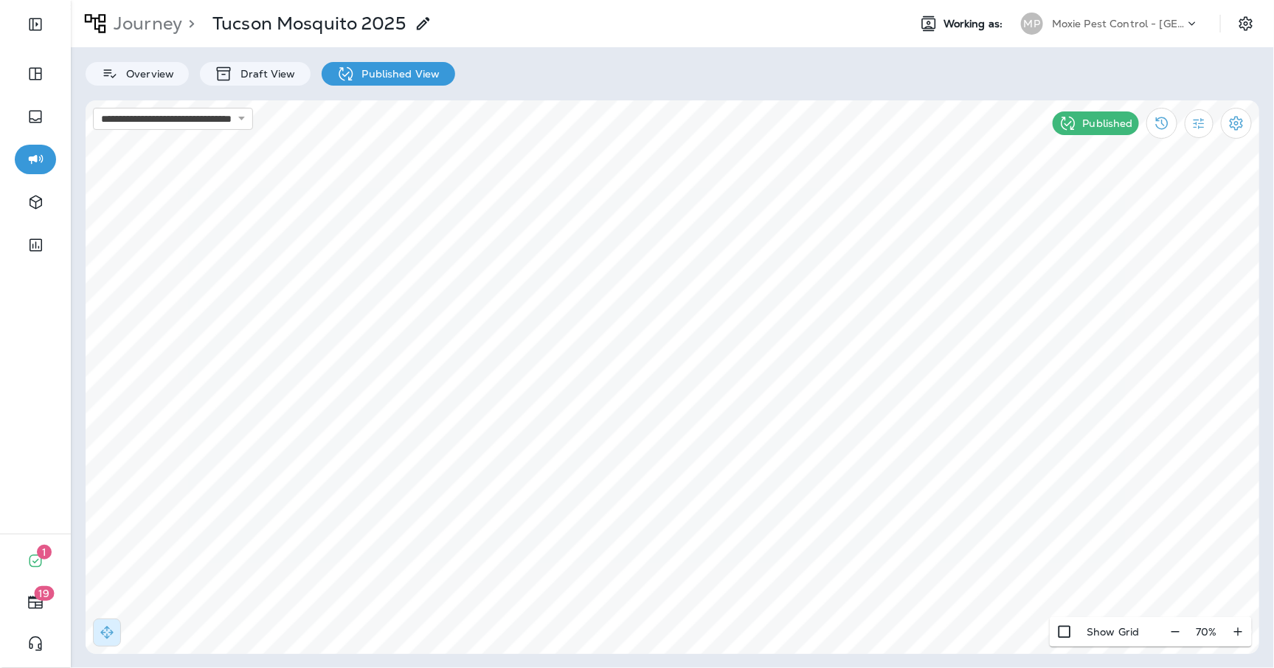
click at [828, 62] on div "Overview Draft View Published View" at bounding box center [672, 66] width 1203 height 38
click at [854, 69] on div "Overview Draft View Published View" at bounding box center [672, 66] width 1203 height 38
click at [1140, 26] on p "Moxie Pest Control - [GEOGRAPHIC_DATA]" at bounding box center [1118, 24] width 133 height 12
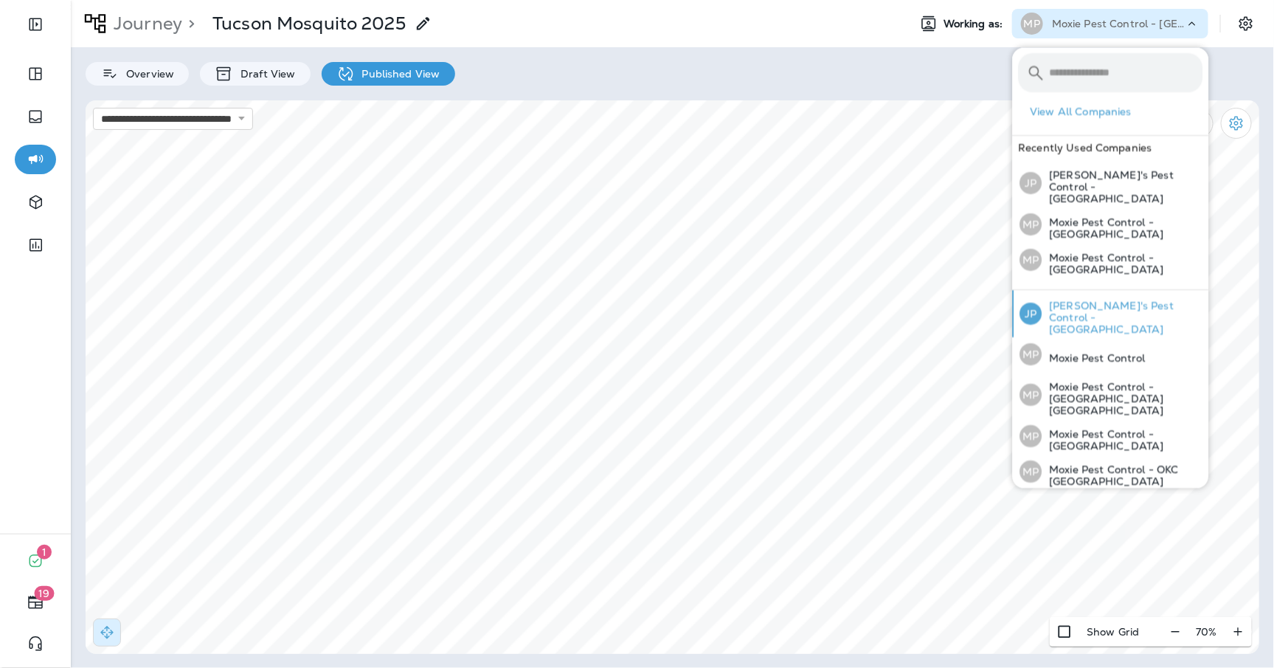
click at [1104, 300] on p "[PERSON_NAME]'s Pest Control - [GEOGRAPHIC_DATA]" at bounding box center [1122, 317] width 161 height 35
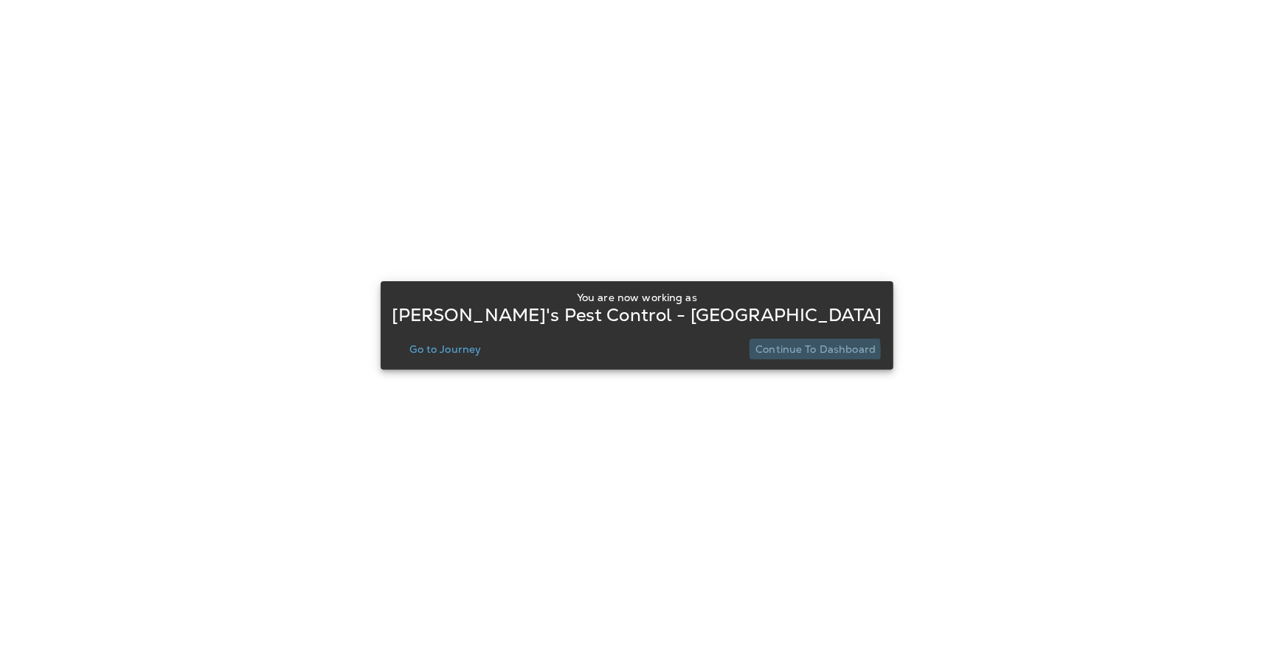
click at [755, 351] on p "Continue to Dashboard" at bounding box center [815, 349] width 120 height 12
